Goal: Task Accomplishment & Management: Use online tool/utility

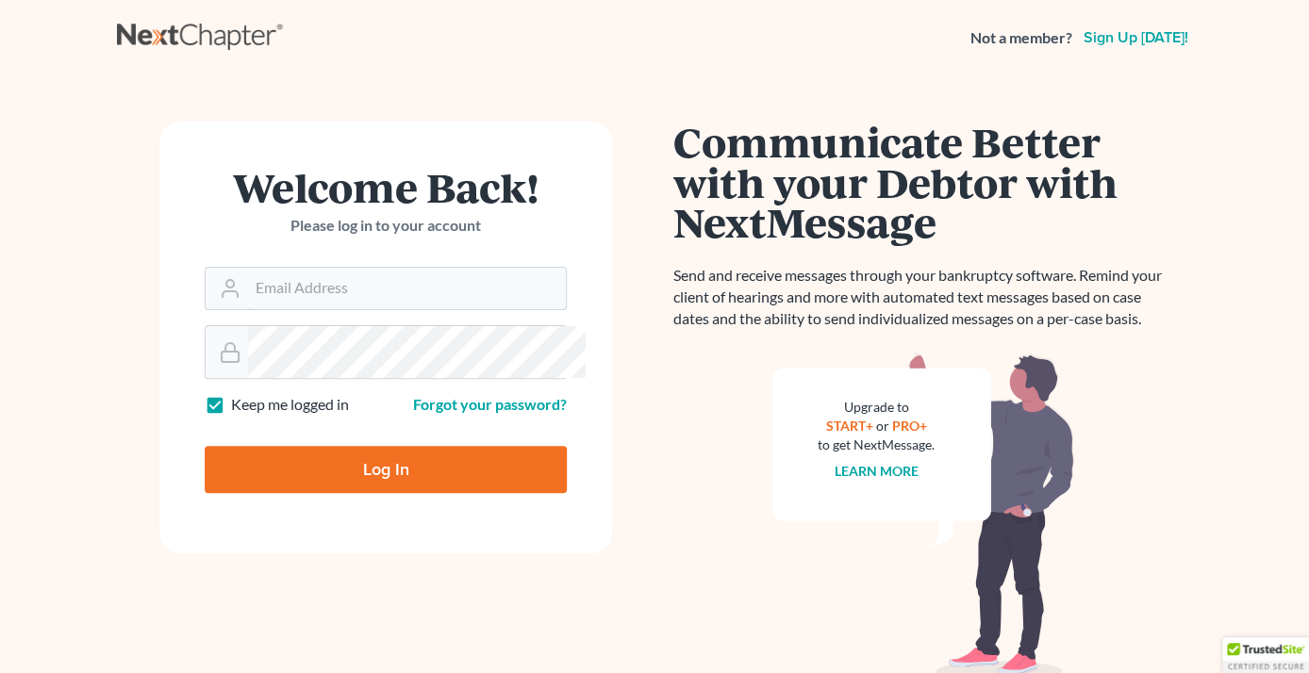
type input "[EMAIL_ADDRESS][DOMAIN_NAME]"
click at [396, 493] on input "Log In" at bounding box center [386, 469] width 362 height 47
type input "Thinking..."
